Goal: Find specific page/section: Find specific page/section

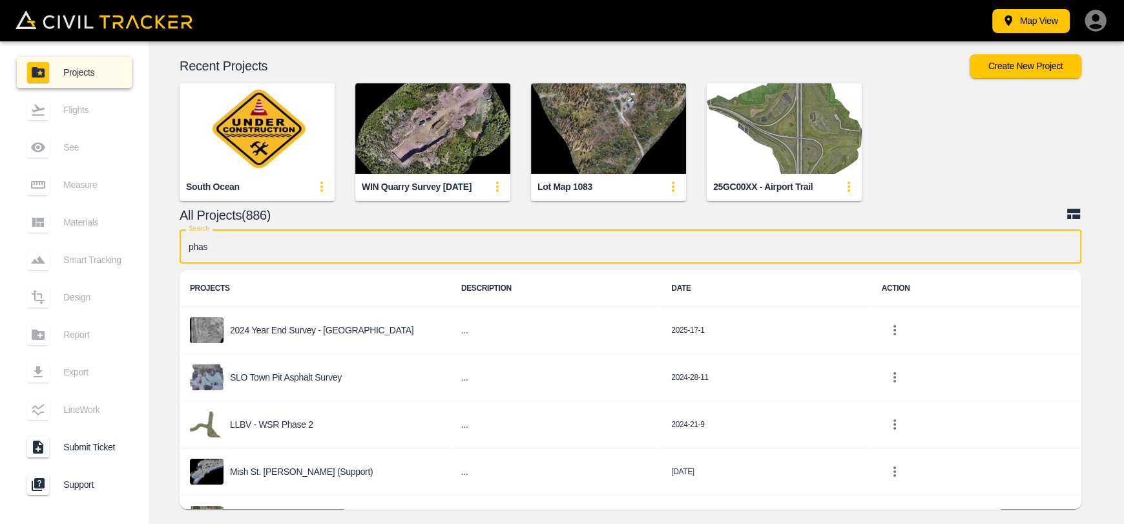
type input "phase"
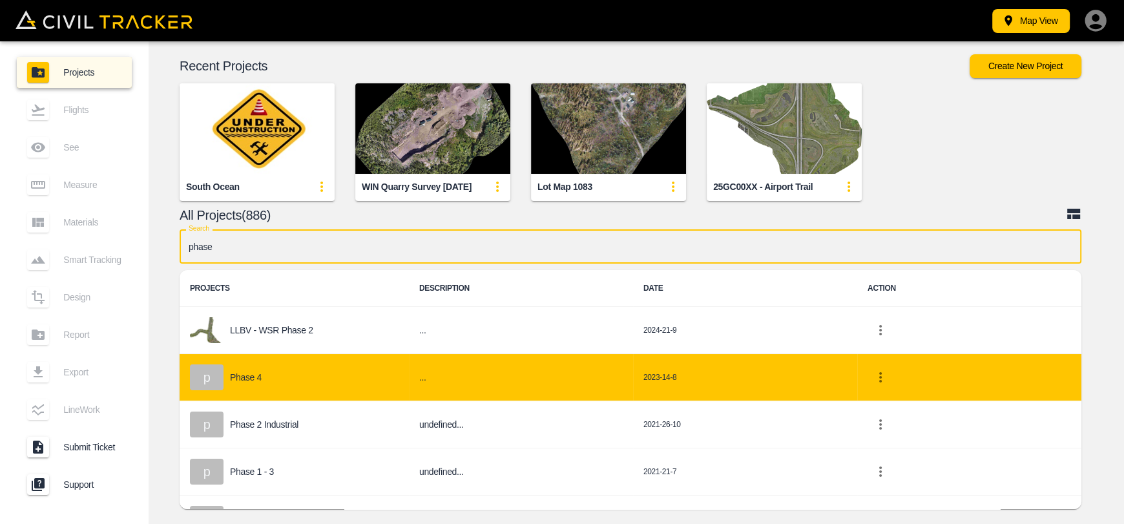
click at [294, 375] on div "p Phase 4" at bounding box center [294, 377] width 209 height 26
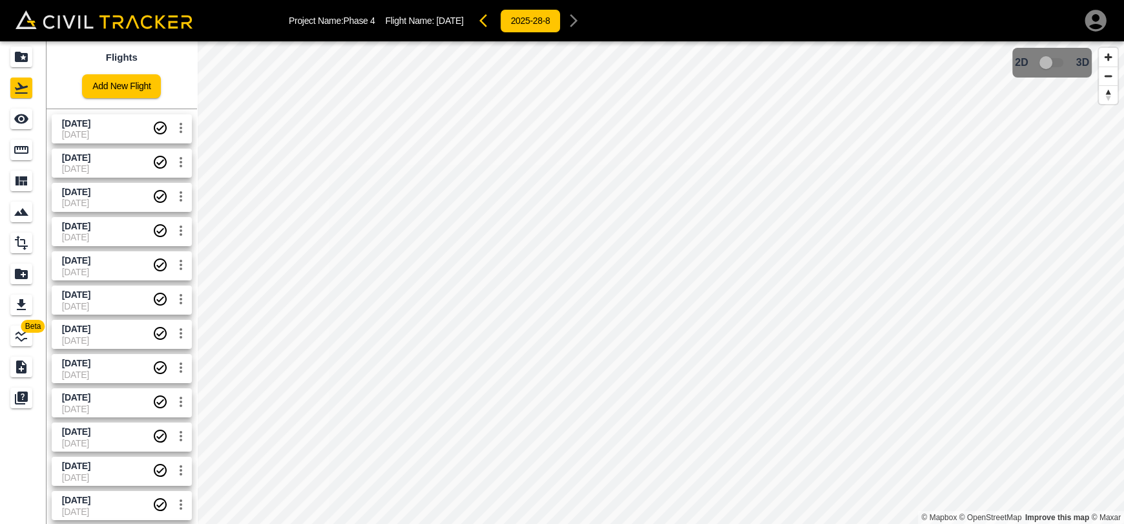
click at [112, 127] on span "[DATE]" at bounding box center [107, 124] width 90 height 12
click at [18, 156] on icon "Measure" at bounding box center [22, 150] width 16 height 16
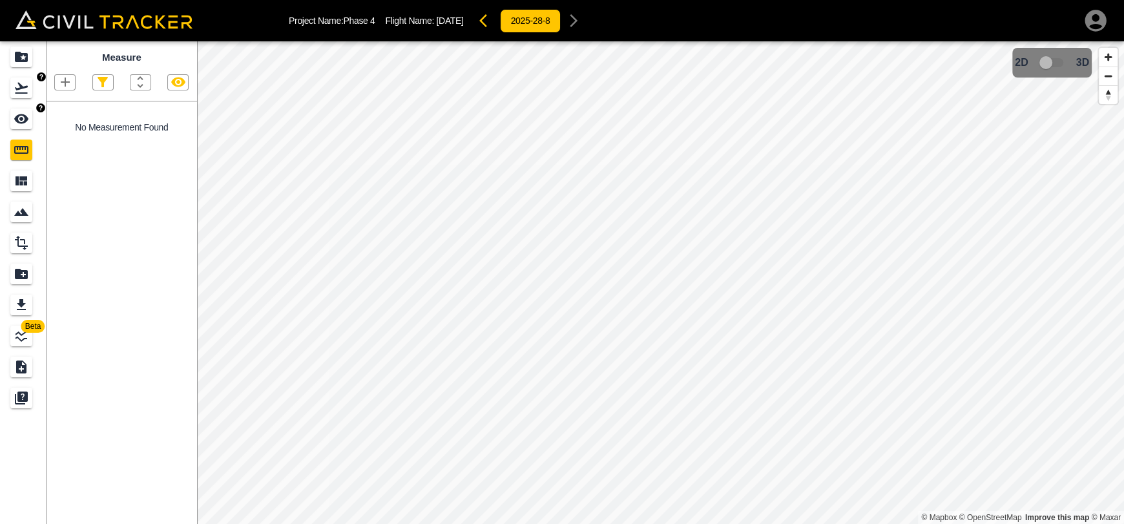
click at [24, 117] on icon "See" at bounding box center [22, 119] width 16 height 16
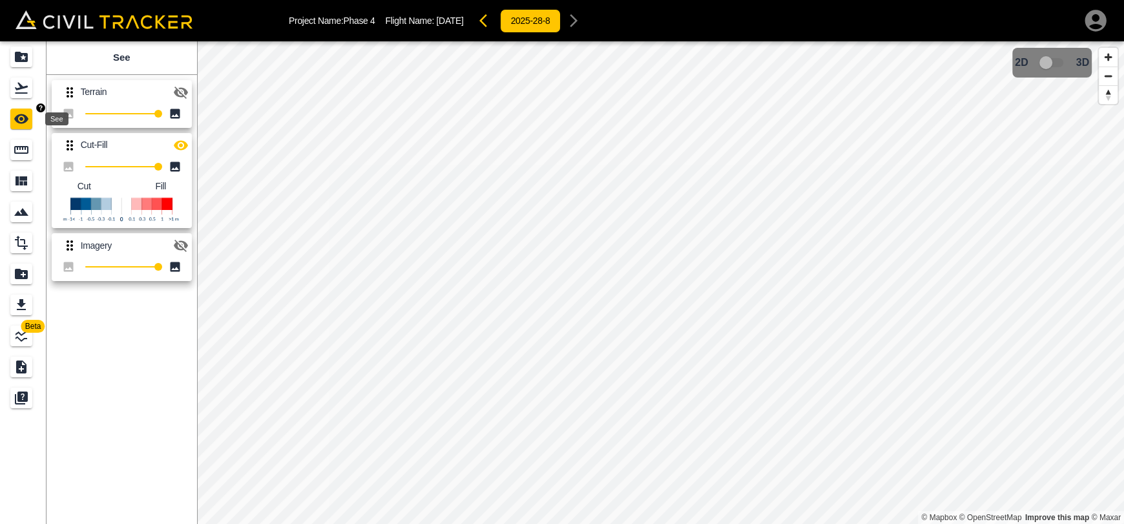
click at [23, 93] on icon "Flights" at bounding box center [21, 88] width 13 height 11
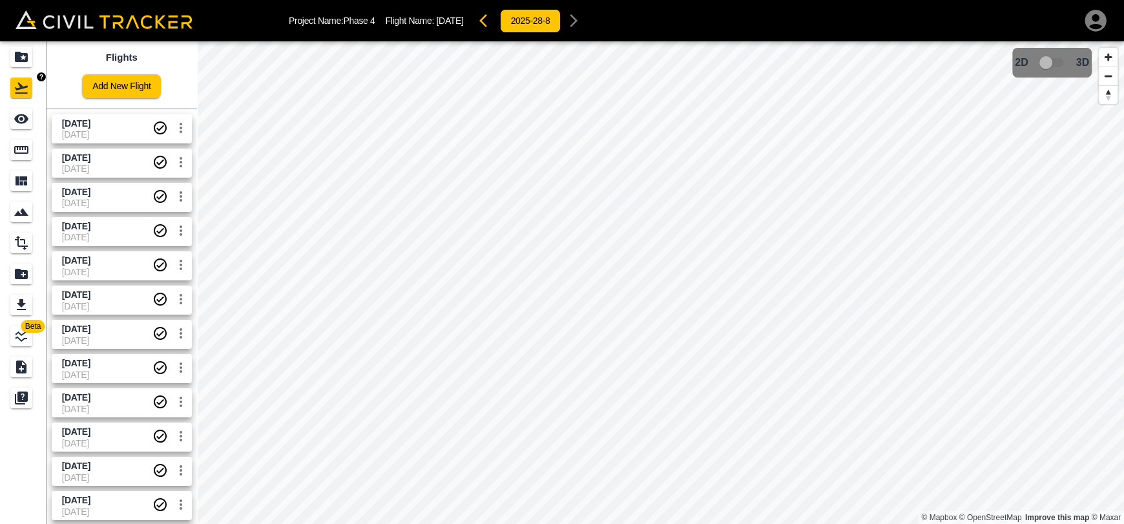
click at [23, 45] on link at bounding box center [23, 56] width 47 height 31
